Goal: Navigation & Orientation: Find specific page/section

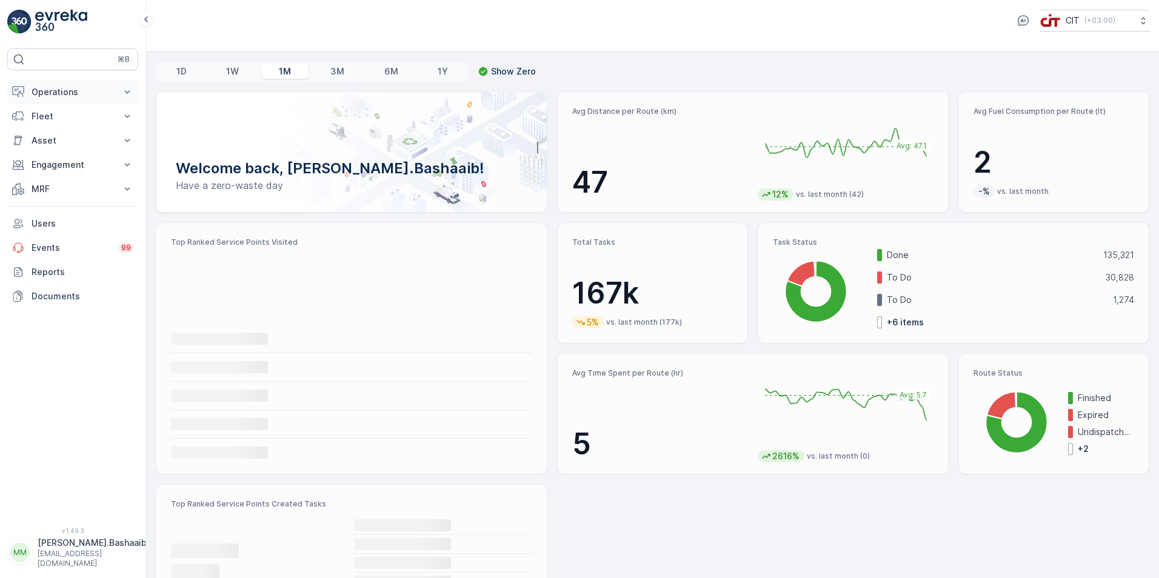
click at [56, 90] on p "Operations" at bounding box center [73, 92] width 82 height 12
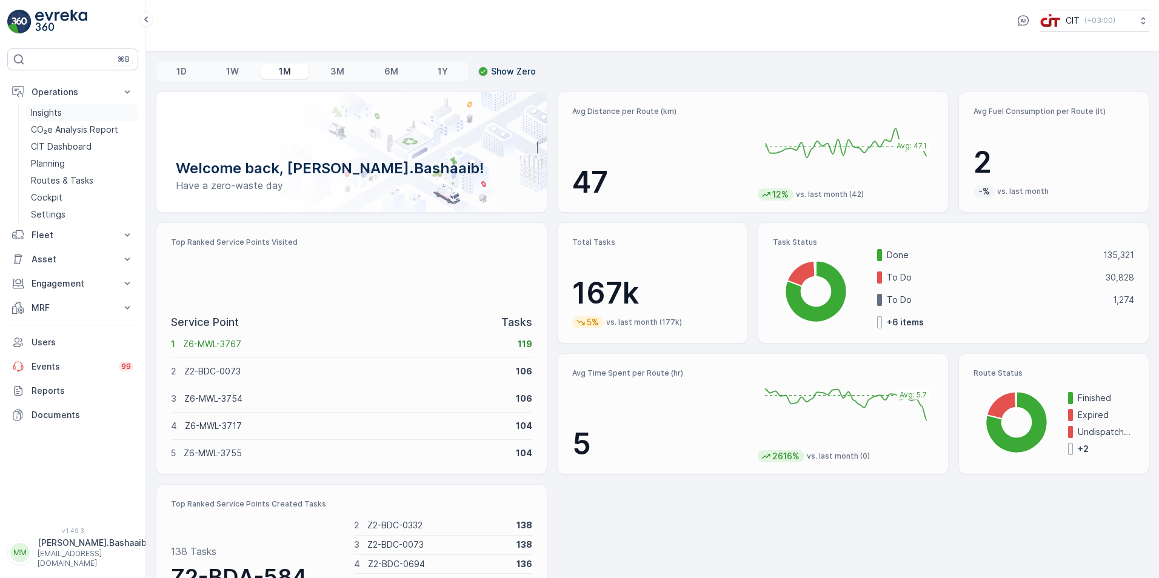
click at [59, 116] on p "Insights" at bounding box center [46, 113] width 31 height 12
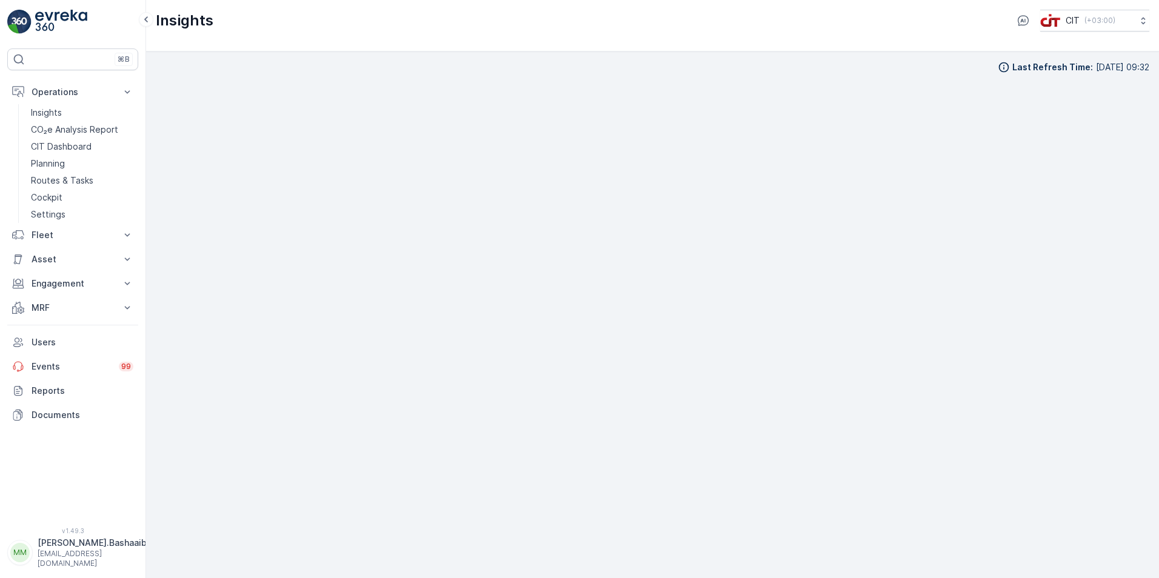
click at [81, 565] on p "[EMAIL_ADDRESS][DOMAIN_NAME]" at bounding box center [92, 558] width 109 height 19
click at [78, 523] on div "Log Out" at bounding box center [73, 527] width 126 height 17
